Goal: Task Accomplishment & Management: Manage account settings

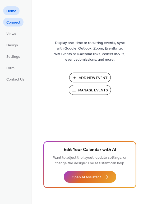
click at [13, 22] on span "Connect" at bounding box center [13, 23] width 14 height 6
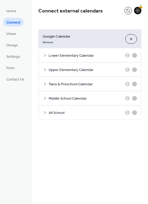
click at [85, 111] on span "All School" at bounding box center [87, 113] width 77 height 6
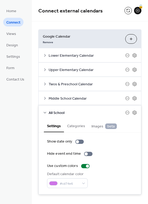
scroll to position [7, 0]
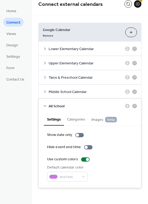
click at [80, 89] on span "Middle School Calendar" at bounding box center [87, 92] width 77 height 6
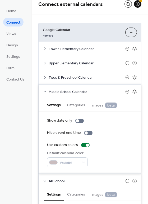
click at [46, 90] on icon at bounding box center [45, 92] width 4 height 4
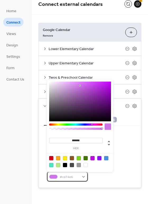
click at [84, 178] on div "#cd74e6" at bounding box center [67, 177] width 41 height 10
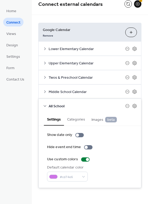
click at [99, 178] on div "Default calendar color #cd74e6" at bounding box center [90, 173] width 86 height 17
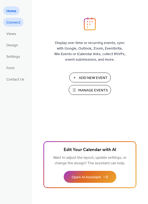
click at [12, 24] on span "Connect" at bounding box center [13, 23] width 14 height 6
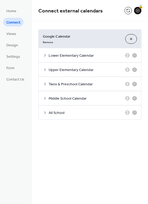
click at [45, 113] on icon at bounding box center [45, 112] width 2 height 3
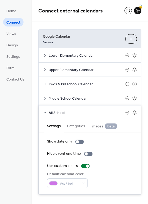
scroll to position [7, 0]
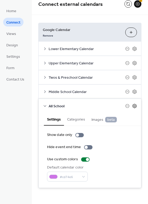
click at [134, 106] on icon at bounding box center [135, 106] width 2 height 2
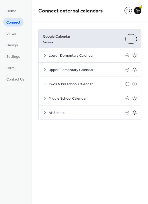
scroll to position [0, 0]
click at [135, 114] on icon at bounding box center [135, 112] width 4 height 4
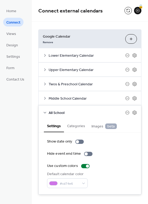
click at [126, 39] on button "Choose Calendars" at bounding box center [132, 39] width 12 height 10
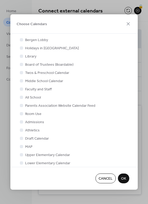
scroll to position [119, 0]
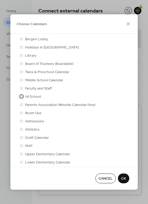
click at [21, 94] on div at bounding box center [21, 96] width 5 height 5
click at [21, 97] on div at bounding box center [21, 96] width 3 height 3
click at [20, 96] on div at bounding box center [21, 96] width 3 height 3
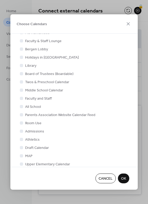
scroll to position [103, 0]
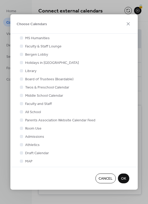
click at [20, 112] on div at bounding box center [21, 111] width 3 height 3
click at [21, 112] on div at bounding box center [21, 111] width 3 height 3
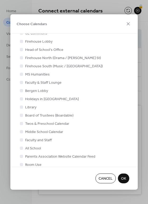
scroll to position [74, 0]
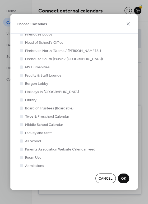
click at [22, 133] on div at bounding box center [21, 132] width 3 height 3
click at [128, 23] on icon at bounding box center [128, 23] width 3 height 3
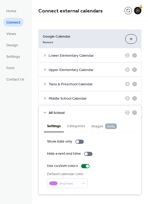
scroll to position [7, 0]
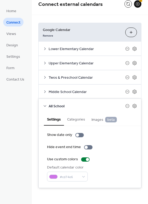
click at [45, 105] on icon at bounding box center [45, 106] width 4 height 4
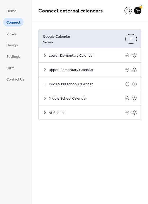
click at [44, 116] on div "All School" at bounding box center [90, 112] width 103 height 14
click at [45, 113] on icon at bounding box center [45, 112] width 4 height 4
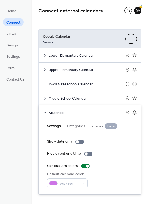
scroll to position [7, 0]
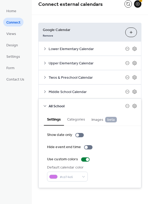
click at [75, 117] on button "Categories" at bounding box center [76, 119] width 24 height 12
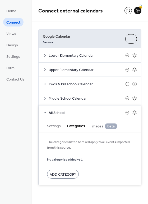
scroll to position [0, 0]
click at [98, 128] on span "Images beta" at bounding box center [104, 126] width 25 height 6
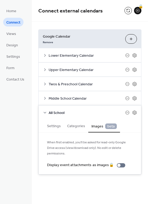
click at [14, 22] on span "Connect" at bounding box center [13, 23] width 14 height 6
click at [131, 42] on button "Choose Calendars" at bounding box center [132, 39] width 12 height 10
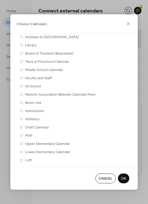
scroll to position [130, 0]
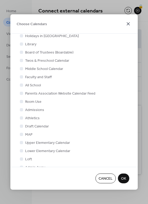
click at [129, 21] on icon at bounding box center [128, 24] width 6 height 6
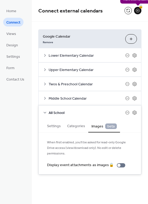
click at [138, 12] on div "🔒" at bounding box center [137, 10] width 7 height 7
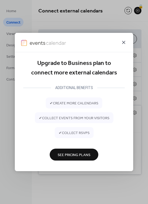
click at [126, 42] on icon at bounding box center [124, 42] width 6 height 6
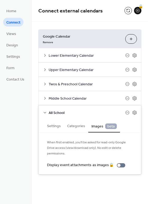
click at [100, 112] on span "All School" at bounding box center [87, 113] width 77 height 6
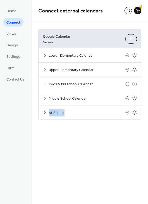
drag, startPoint x: 98, startPoint y: 111, endPoint x: 98, endPoint y: 101, distance: 9.3
click at [98, 101] on div "Google Calendar Remove Choose Calendars Lower Elementary Calendar Settings Cate…" at bounding box center [89, 74] width 103 height 90
click at [129, 11] on button at bounding box center [128, 10] width 7 height 7
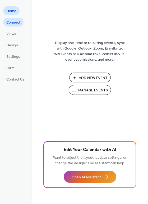
click at [19, 23] on span "Connect" at bounding box center [13, 23] width 14 height 6
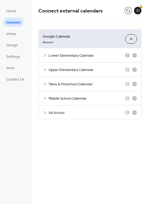
click at [125, 56] on span "Lower Elementary Calendar" at bounding box center [87, 56] width 77 height 6
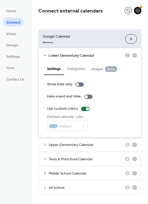
click at [127, 55] on icon at bounding box center [128, 55] width 4 height 4
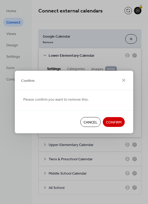
click at [115, 121] on span "Confirm" at bounding box center [114, 123] width 16 height 6
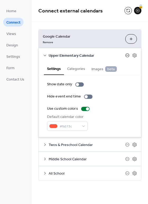
click at [128, 55] on icon at bounding box center [128, 55] width 4 height 4
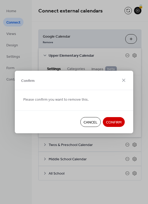
click at [113, 120] on span "Confirm" at bounding box center [114, 123] width 16 height 6
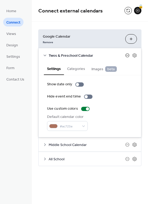
click at [127, 57] on icon at bounding box center [128, 56] width 4 height 4
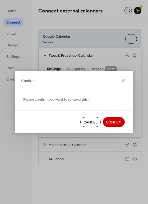
click at [111, 124] on span "Confirm" at bounding box center [114, 123] width 16 height 6
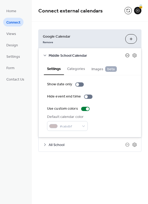
click at [127, 57] on icon at bounding box center [128, 55] width 4 height 4
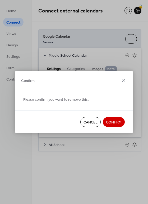
click at [109, 120] on span "Confirm" at bounding box center [114, 123] width 16 height 6
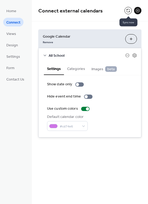
click at [126, 12] on button at bounding box center [128, 10] width 7 height 7
